Goal: Information Seeking & Learning: Learn about a topic

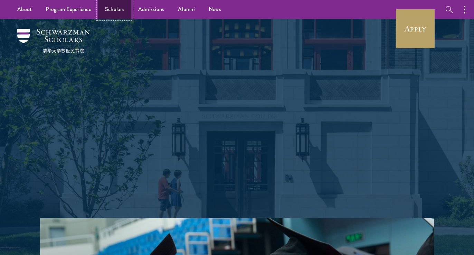
click at [124, 11] on link "Scholars" at bounding box center [114, 9] width 33 height 19
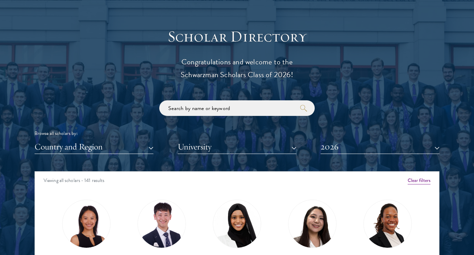
scroll to position [766, 0]
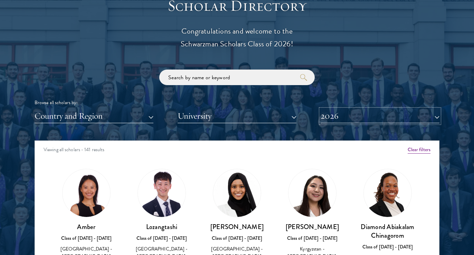
click at [346, 120] on button "2026" at bounding box center [380, 116] width 119 height 14
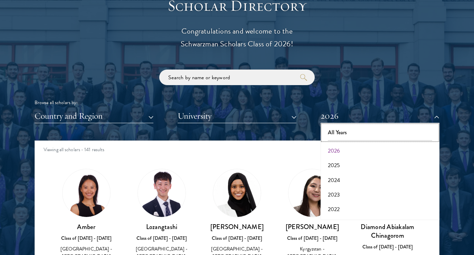
click at [345, 134] on button "All Years" at bounding box center [380, 132] width 115 height 15
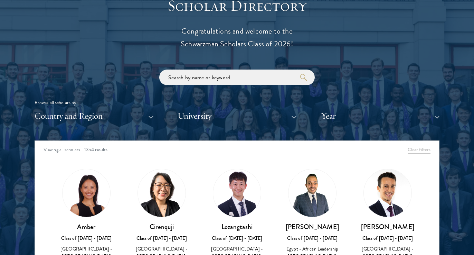
click at [221, 62] on div "Scholar Directory Congratulations and welcome to the Schwarzman Scholars Class …" at bounding box center [237, 171] width 405 height 351
click at [221, 68] on div "Scholar Directory Congratulations and welcome to the Schwarzman Scholars Class …" at bounding box center [237, 171] width 405 height 351
